Goal: Communication & Community: Answer question/provide support

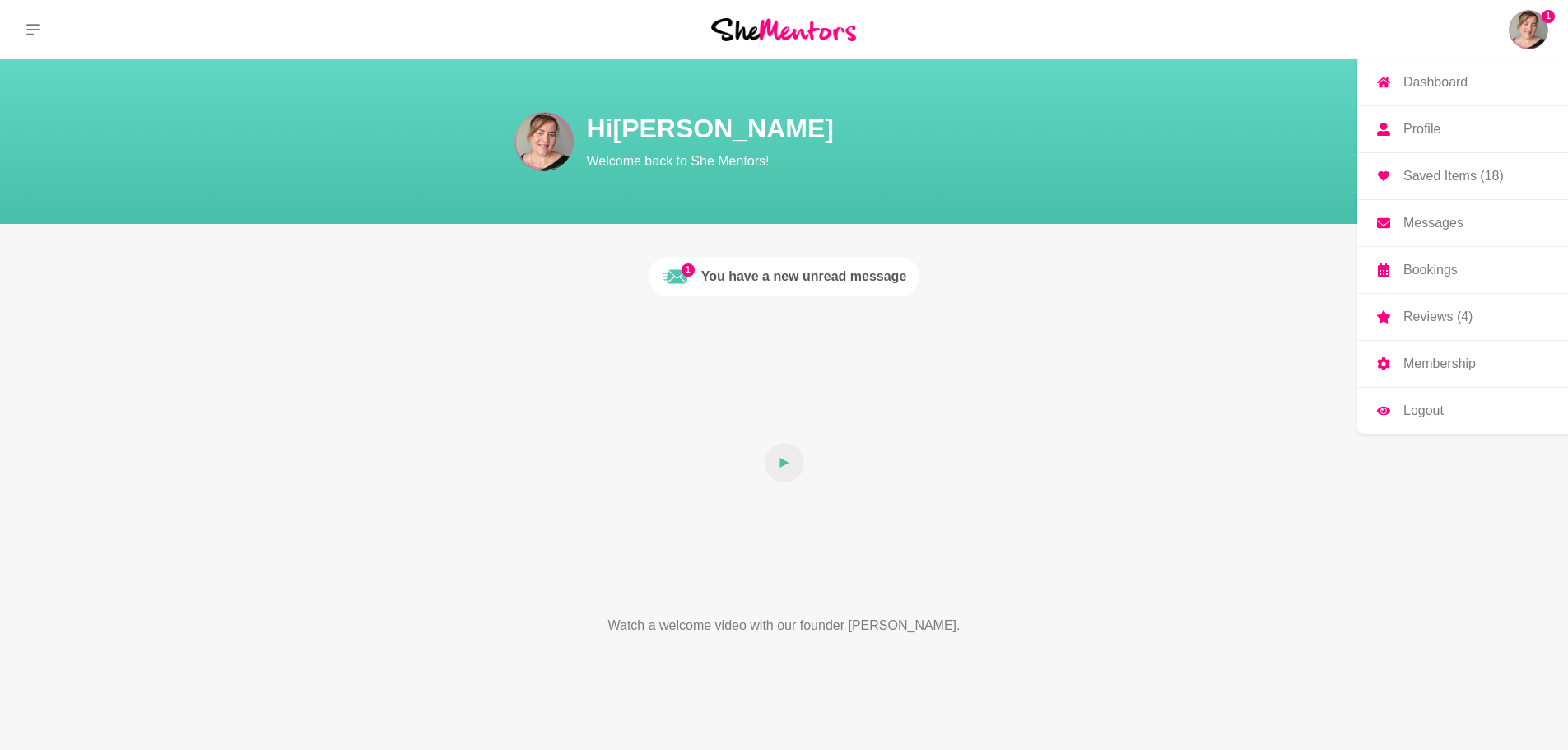
click at [1463, 218] on p "Messages" at bounding box center [1434, 223] width 60 height 14
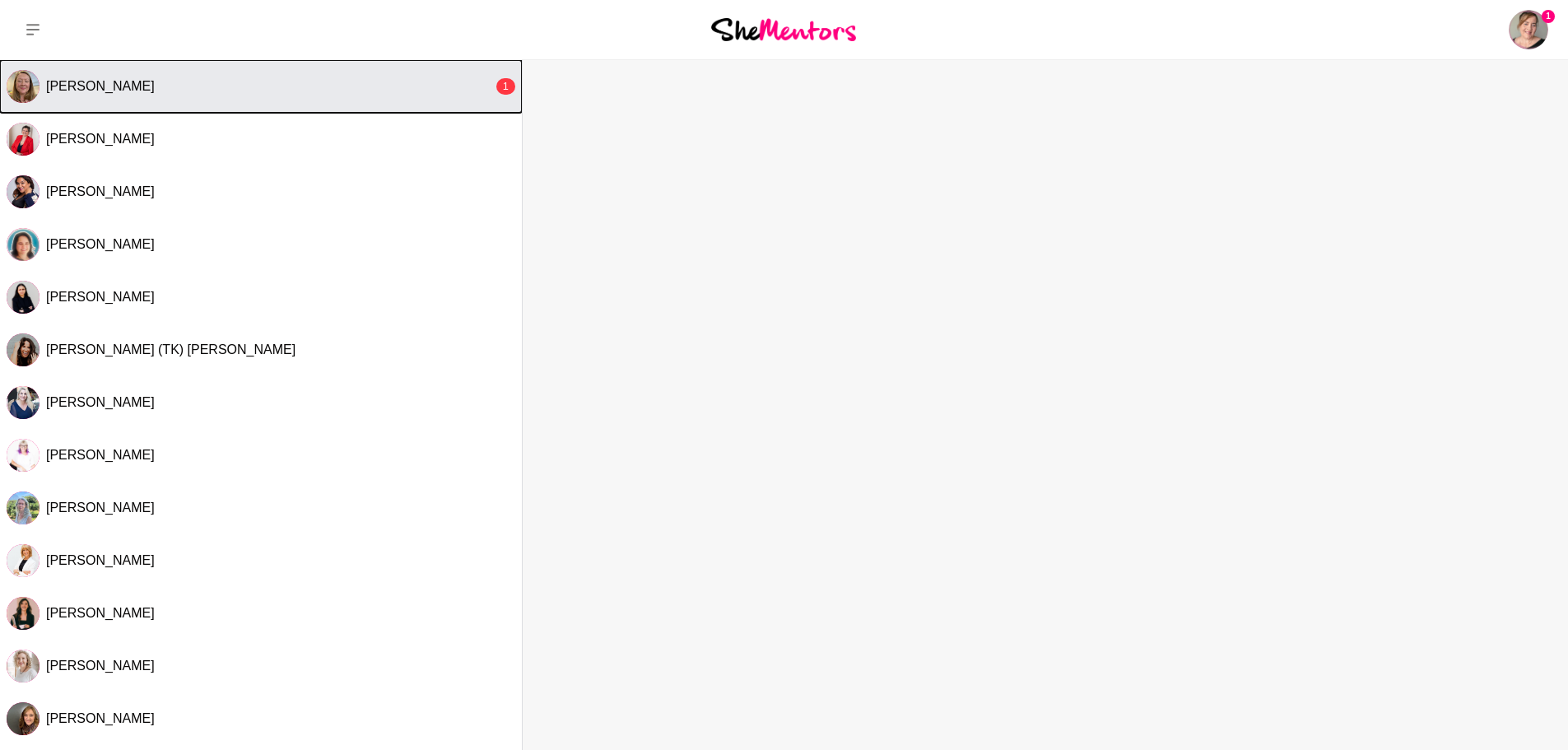
click at [360, 107] on button "[PERSON_NAME] 1" at bounding box center [260, 86] width 521 height 53
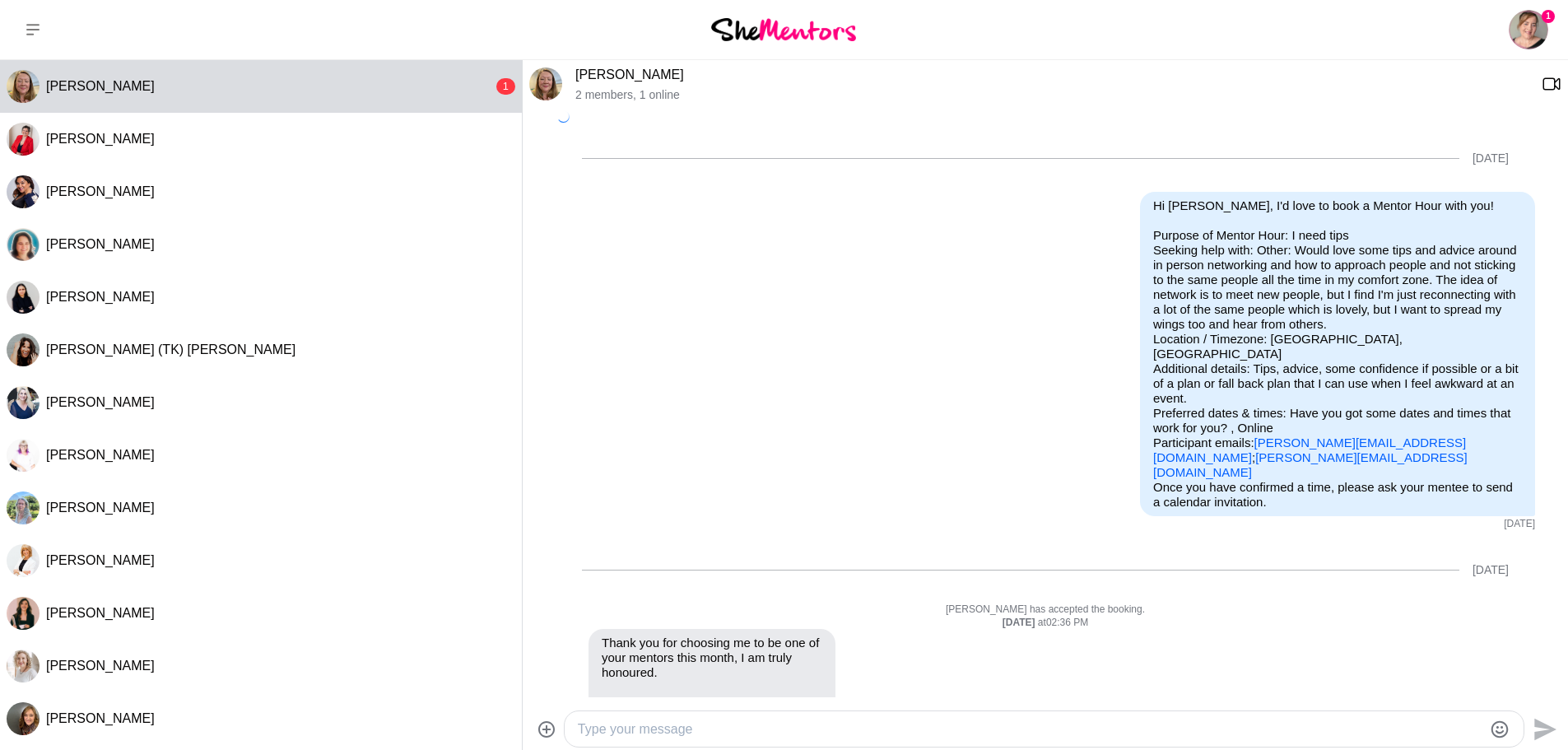
scroll to position [685, 0]
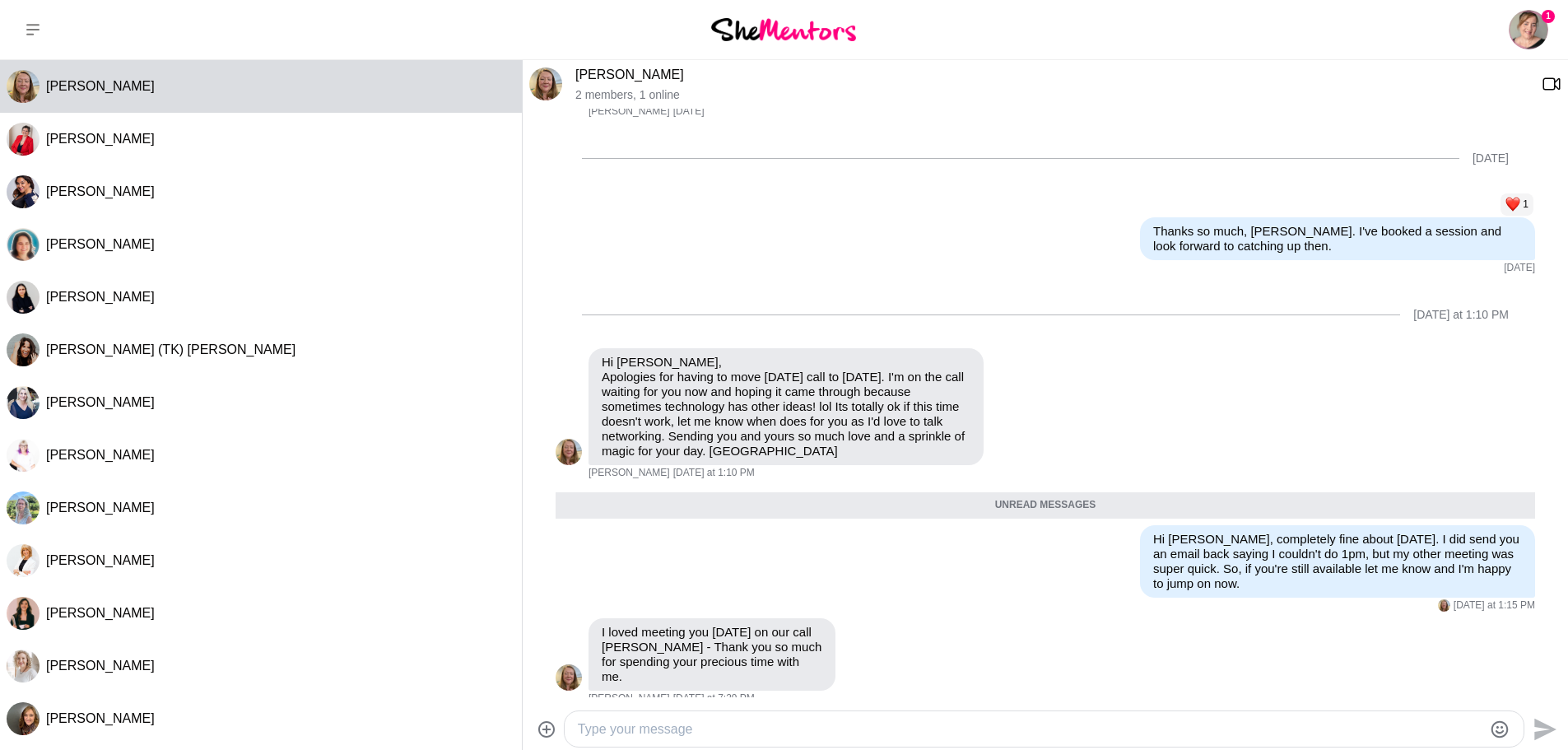
click at [695, 736] on textarea "Type your message" at bounding box center [1030, 729] width 905 height 20
click at [876, 726] on textarea "Thank you. 💖I feel so empowered now." at bounding box center [1030, 729] width 905 height 20
type textarea "Thank you. 💖I feel so empowered now. 😊"
click at [1537, 738] on icon "Send" at bounding box center [1543, 729] width 26 height 26
